Goal: Task Accomplishment & Management: Manage account settings

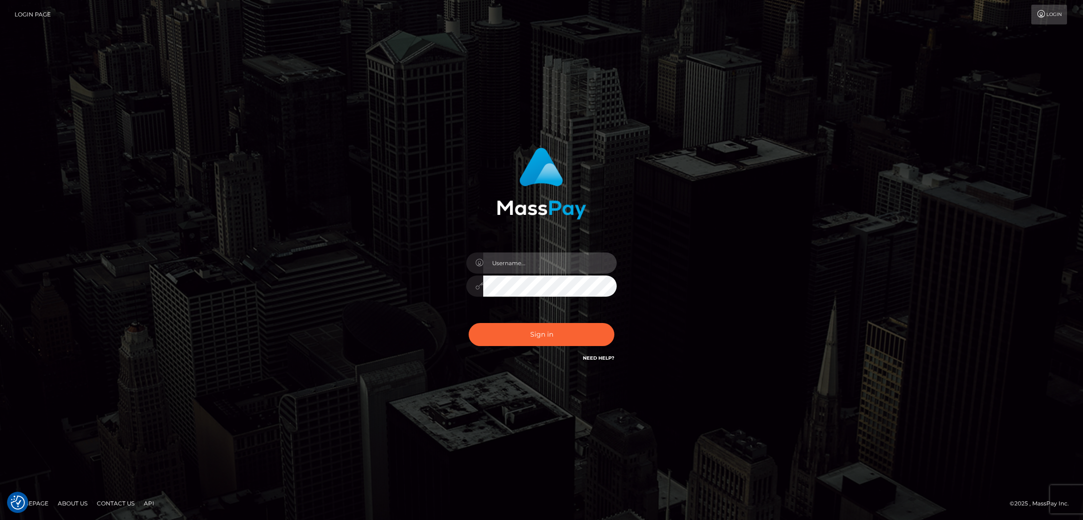
type input "by.es2"
click at [515, 328] on button "Sign in" at bounding box center [542, 334] width 146 height 23
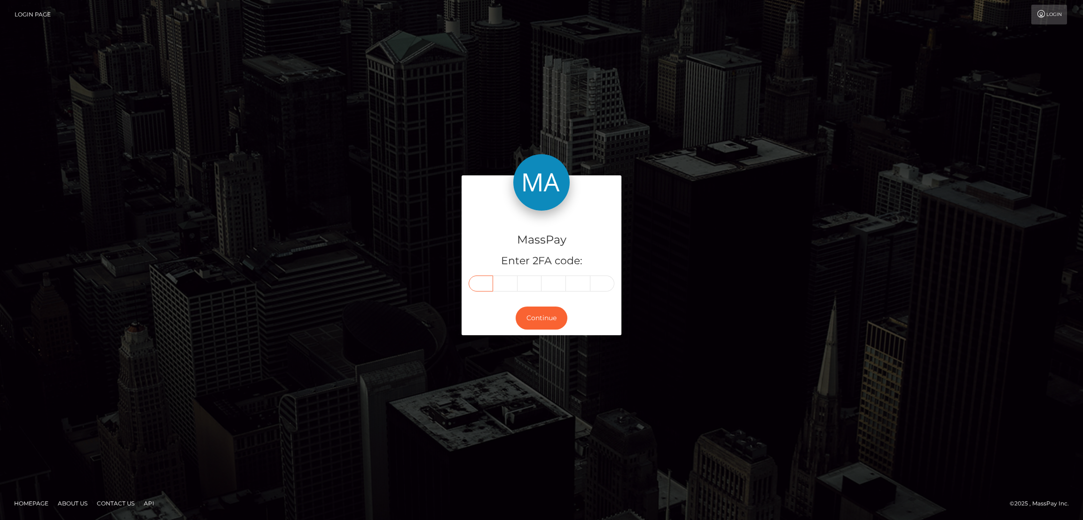
click at [480, 284] on input "text" at bounding box center [481, 283] width 24 height 16
paste input "2"
type input "2"
type input "3"
type input "7"
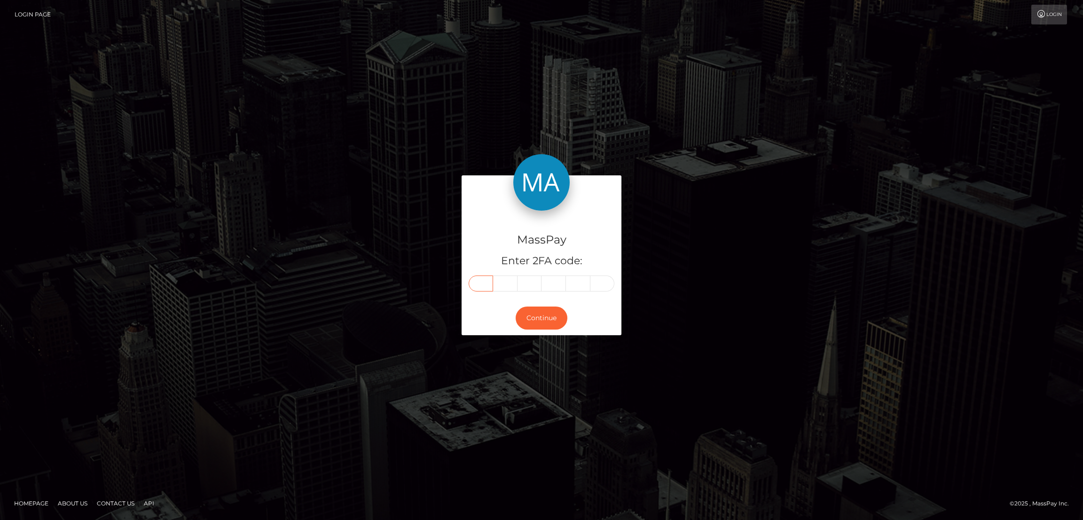
type input "1"
type input "0"
type input "1"
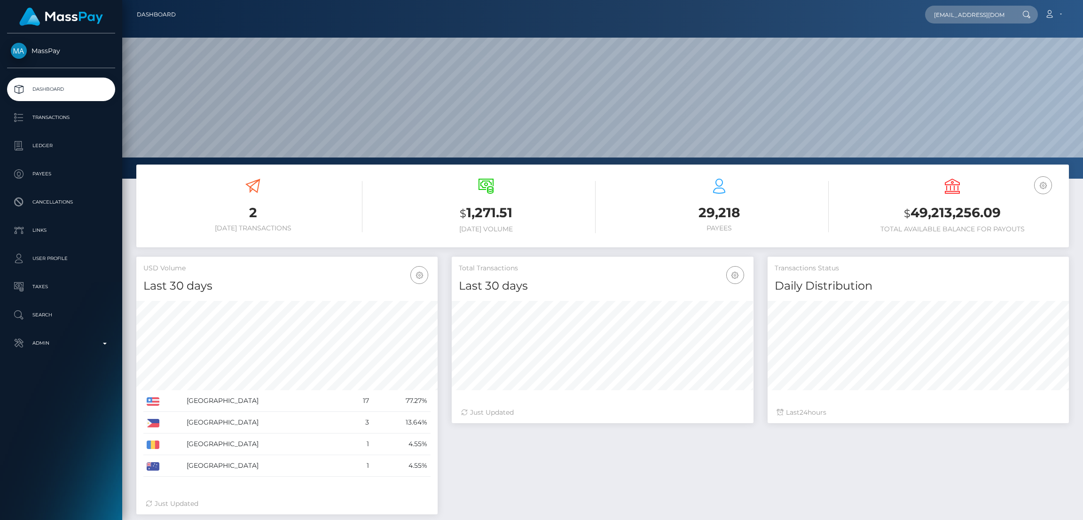
scroll to position [167, 301]
type input "[EMAIL_ADDRESS][DOMAIN_NAME]"
click at [988, 51] on link "EKATERINA VADIMOVNA VERESHAGINA" at bounding box center [962, 48] width 75 height 17
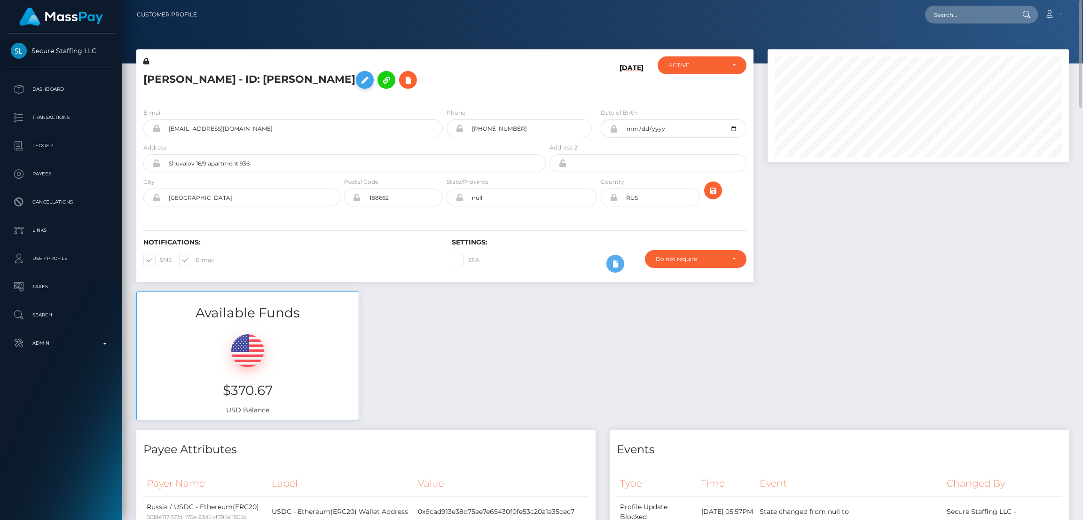
click at [370, 80] on icon at bounding box center [364, 80] width 11 height 12
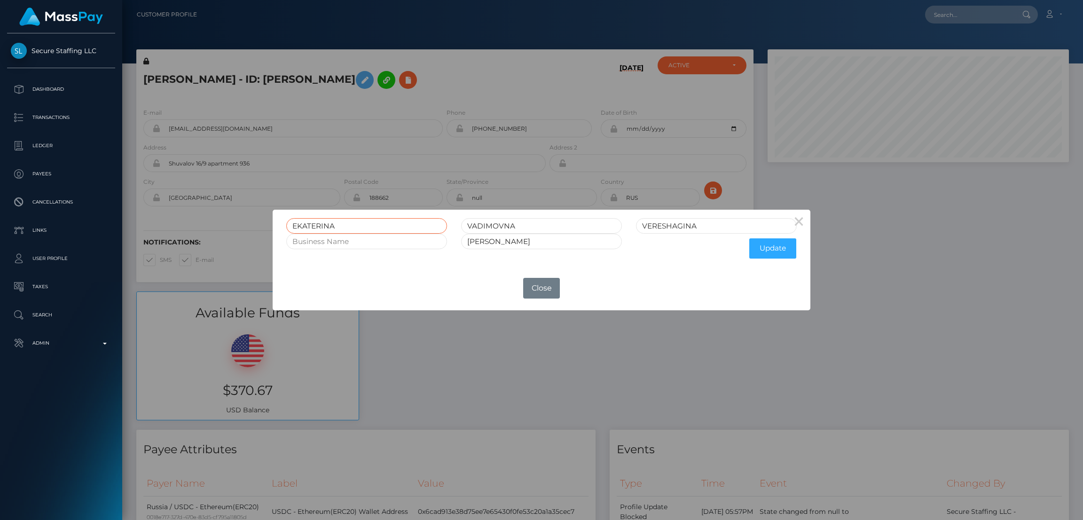
click at [324, 228] on input "EKATERINA" at bounding box center [366, 226] width 161 height 16
click at [325, 227] on input "EKATERINA" at bounding box center [366, 226] width 161 height 16
click at [547, 296] on button "Close" at bounding box center [541, 288] width 37 height 21
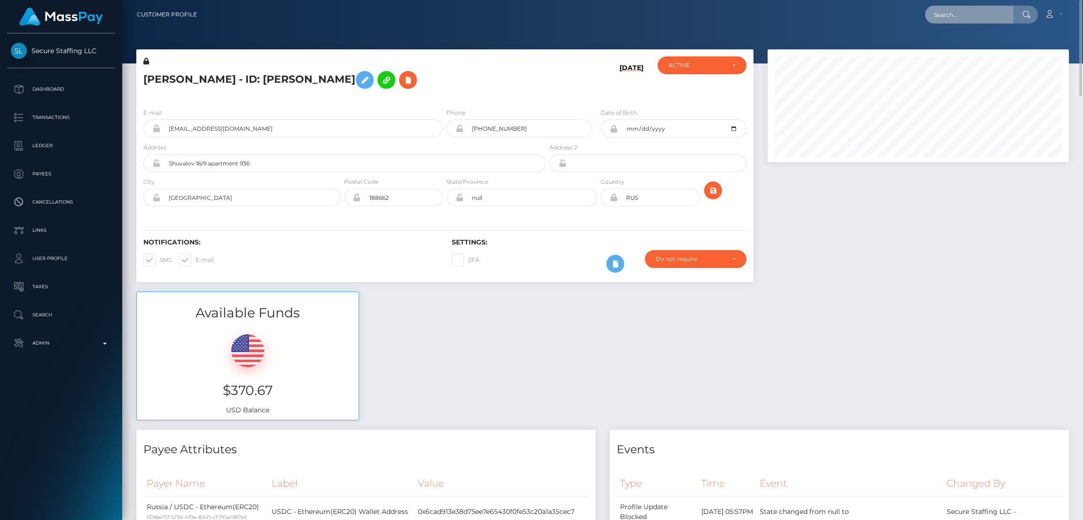
click at [946, 15] on input "text" at bounding box center [969, 15] width 88 height 18
paste input "[EMAIL_ADDRESS][DOMAIN_NAME]"
type input "[EMAIL_ADDRESS][DOMAIN_NAME]"
